Goal: Transaction & Acquisition: Purchase product/service

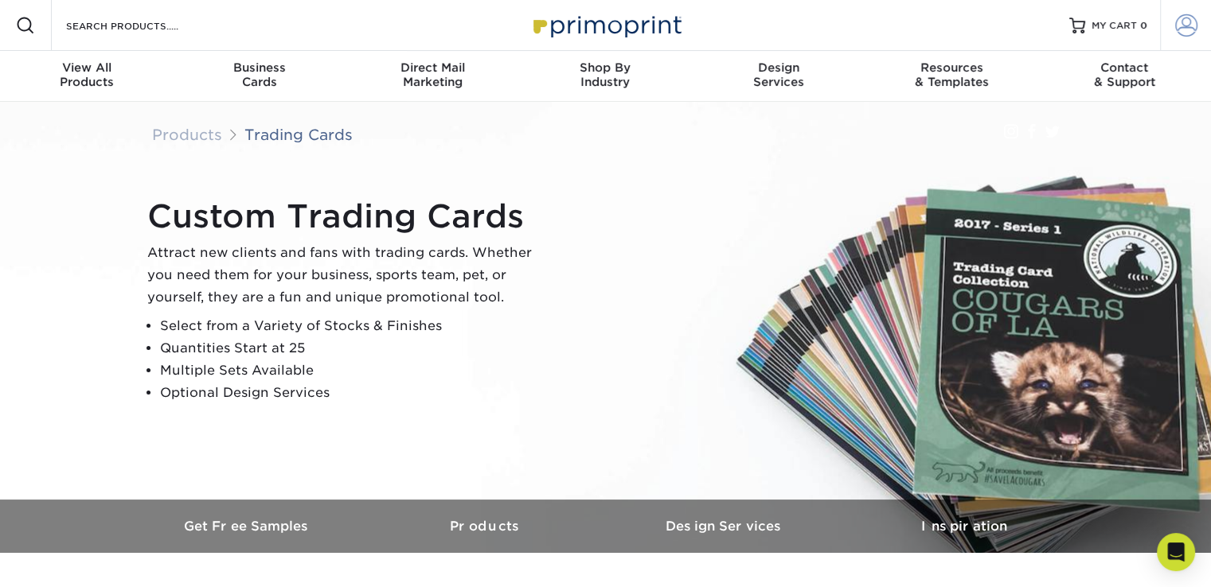
click at [1188, 22] on span at bounding box center [1186, 25] width 22 height 22
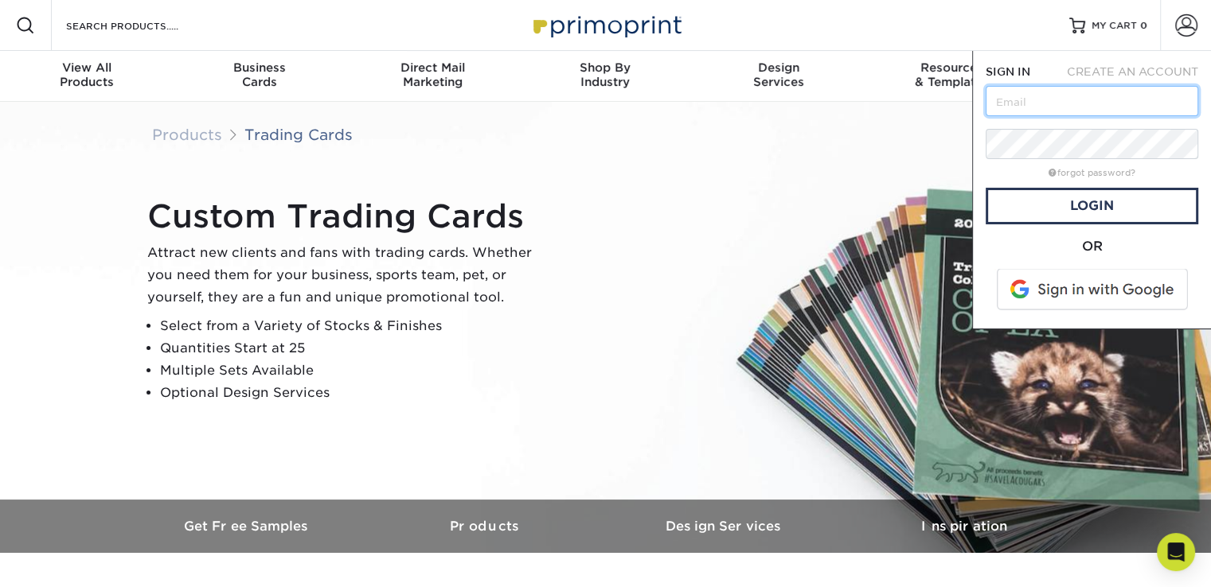
click at [1086, 92] on input "text" at bounding box center [1091, 101] width 213 height 30
click at [790, 159] on div "Custom Trading Cards Attract new clients and fans with trading cards. Whether y…" at bounding box center [605, 301] width 955 height 398
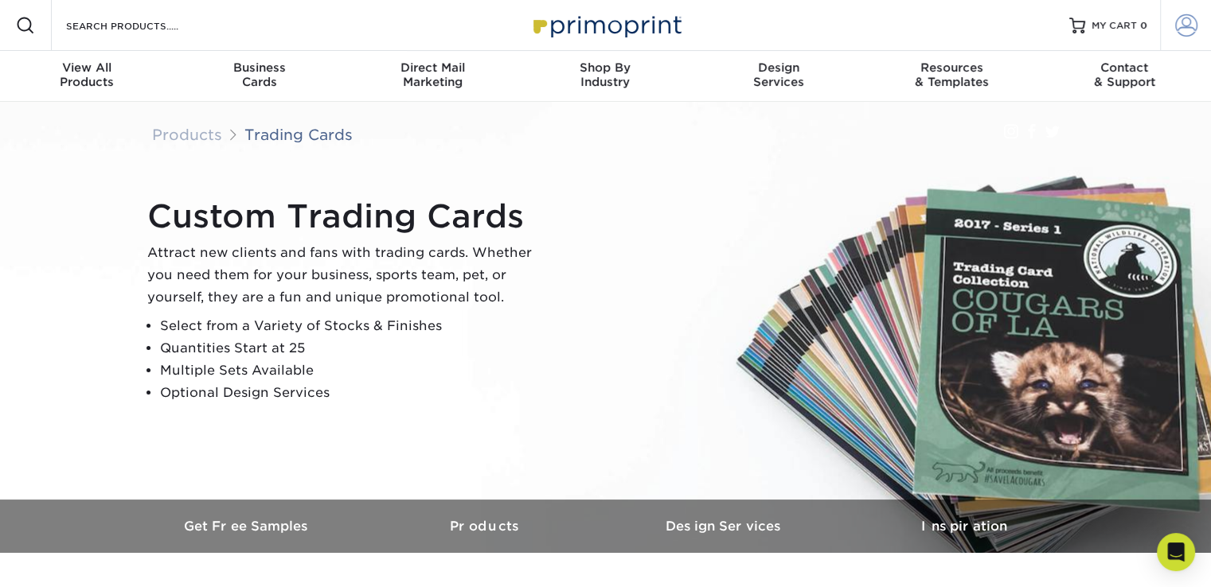
click at [1189, 31] on span at bounding box center [1186, 25] width 22 height 22
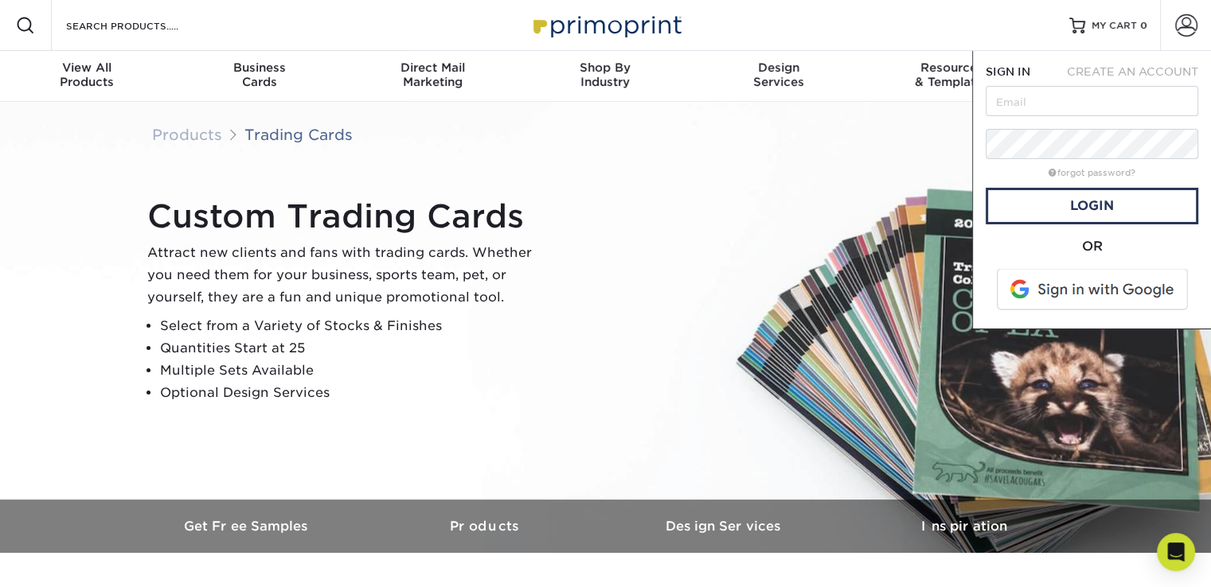
click at [1074, 296] on span at bounding box center [1093, 289] width 203 height 41
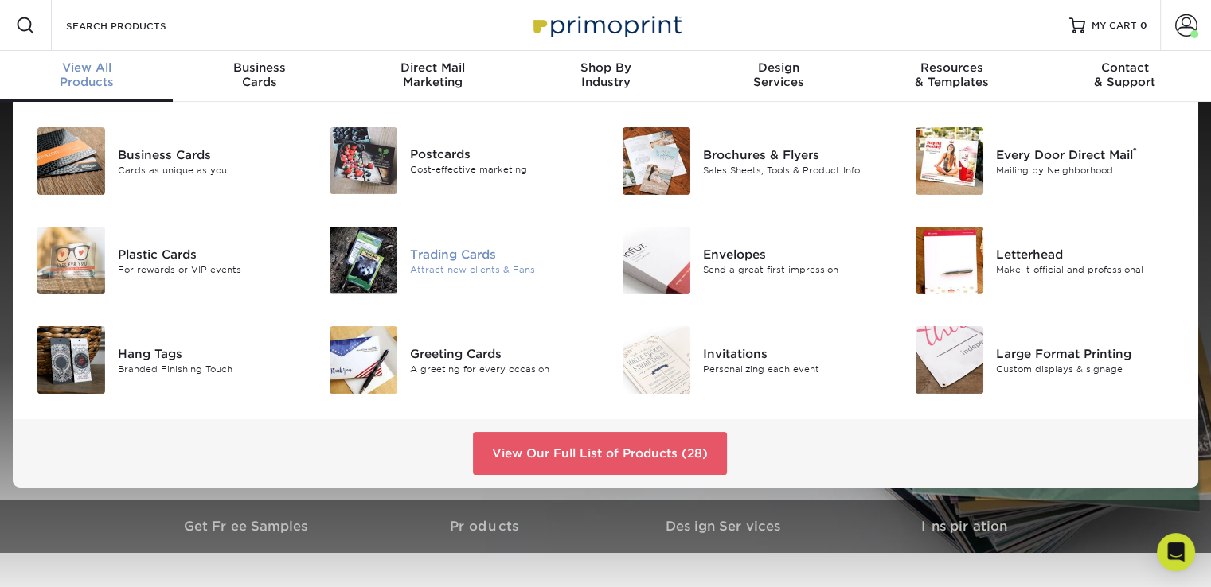
click at [357, 267] on img at bounding box center [364, 261] width 68 height 68
